Goal: Task Accomplishment & Management: Use online tool/utility

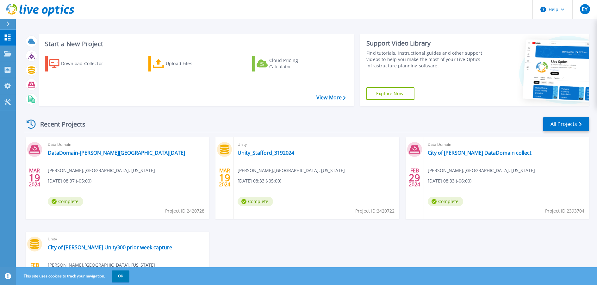
click at [8, 24] on icon at bounding box center [7, 23] width 3 height 5
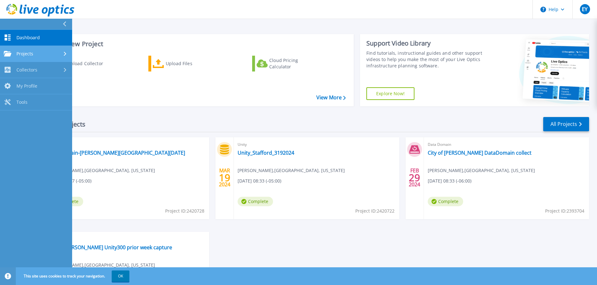
click at [34, 50] on link "Projects Projects" at bounding box center [36, 54] width 72 height 16
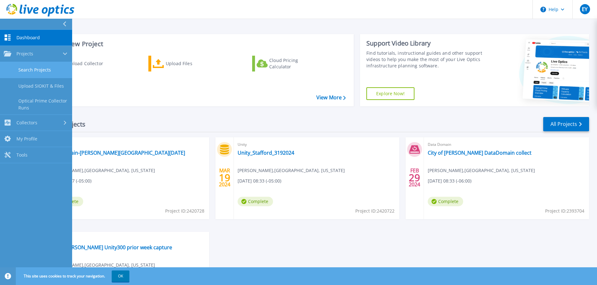
click at [42, 71] on link "Search Projects" at bounding box center [36, 70] width 72 height 16
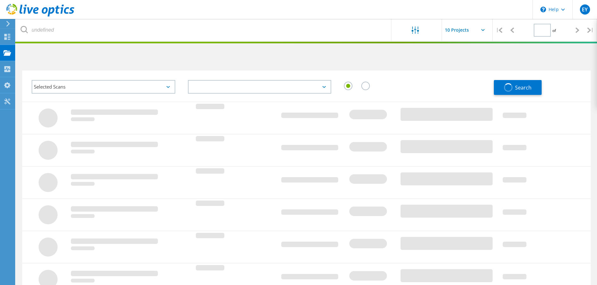
type input "1"
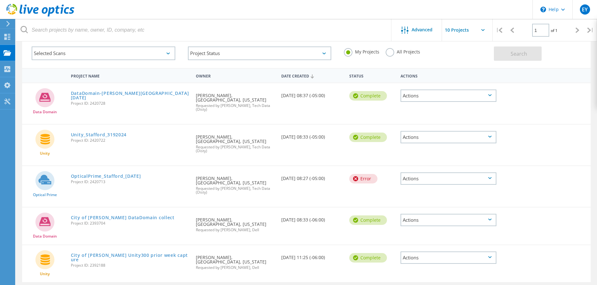
scroll to position [34, 0]
click at [472, 24] on input "text" at bounding box center [473, 30] width 63 height 22
click at [545, 166] on div "Optical Prime OpticalPrime_Stafford_3.19.2024 Project ID: 2420713 Requested By …" at bounding box center [306, 186] width 568 height 41
